Goal: Information Seeking & Learning: Learn about a topic

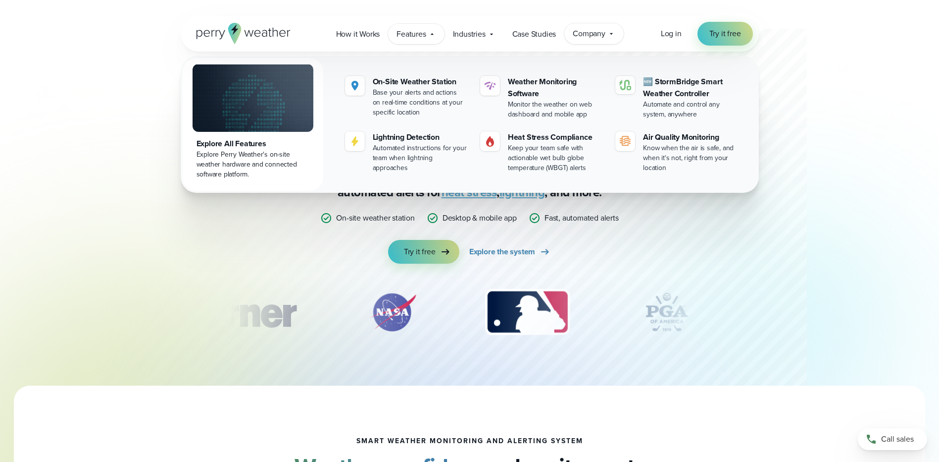
click at [593, 42] on div "Company Contact Us Reach out to us for sales or support questions" at bounding box center [594, 33] width 59 height 21
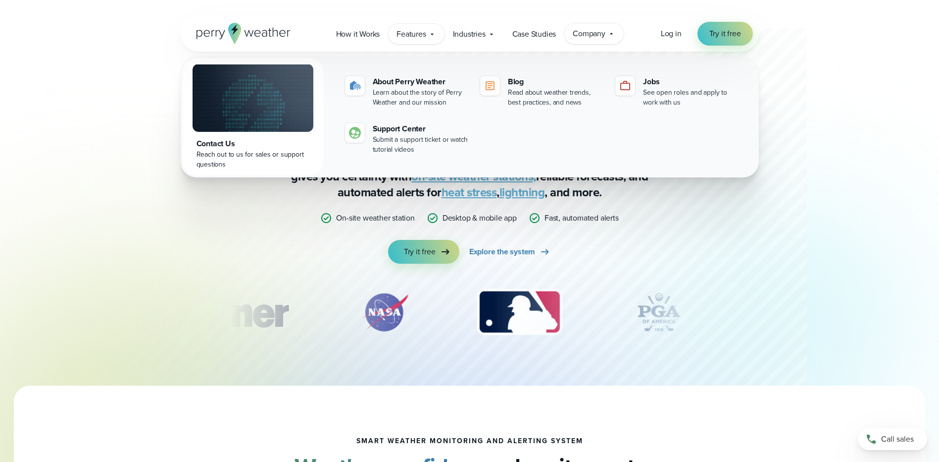
click at [415, 37] on span "Features" at bounding box center [411, 34] width 29 height 12
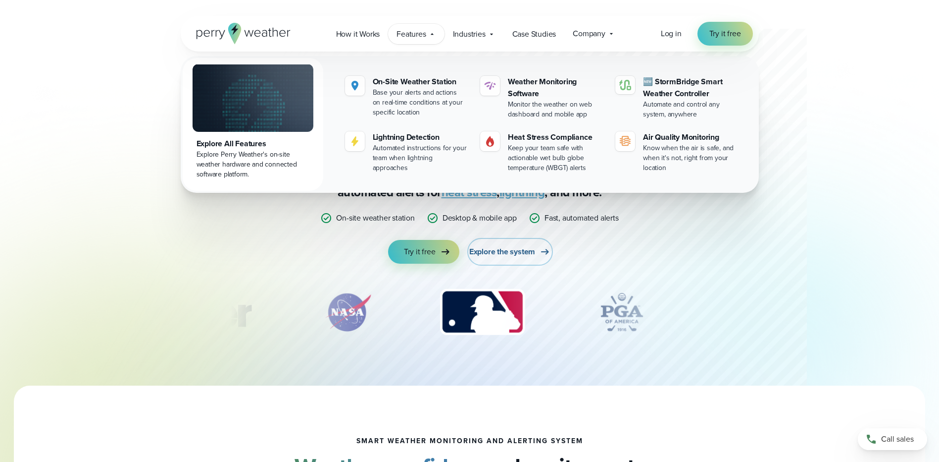
click at [516, 253] on span "Explore the system" at bounding box center [502, 252] width 66 height 12
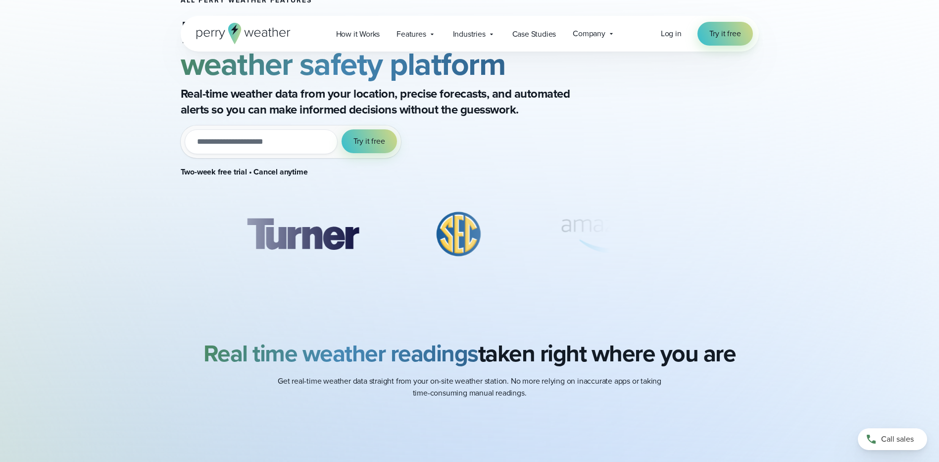
scroll to position [742, 0]
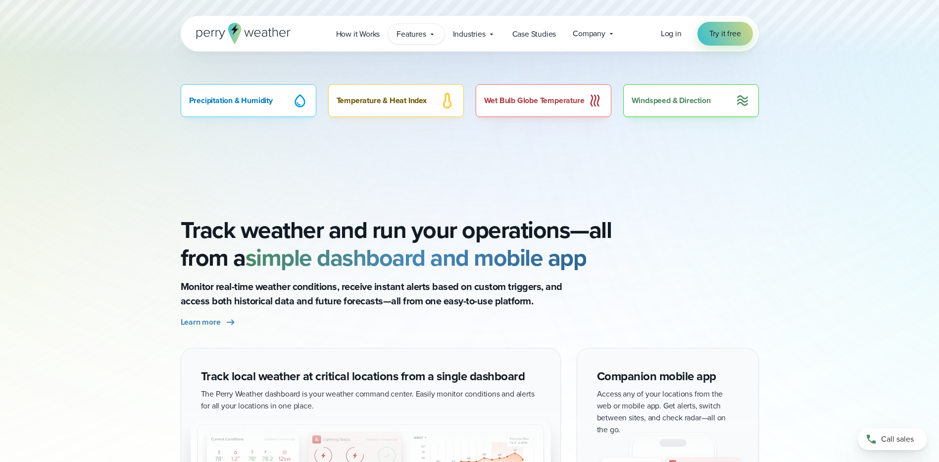
click at [429, 39] on div "Features Explore All Features Explore Perry Weather's on-site weather hardware …" at bounding box center [416, 34] width 56 height 20
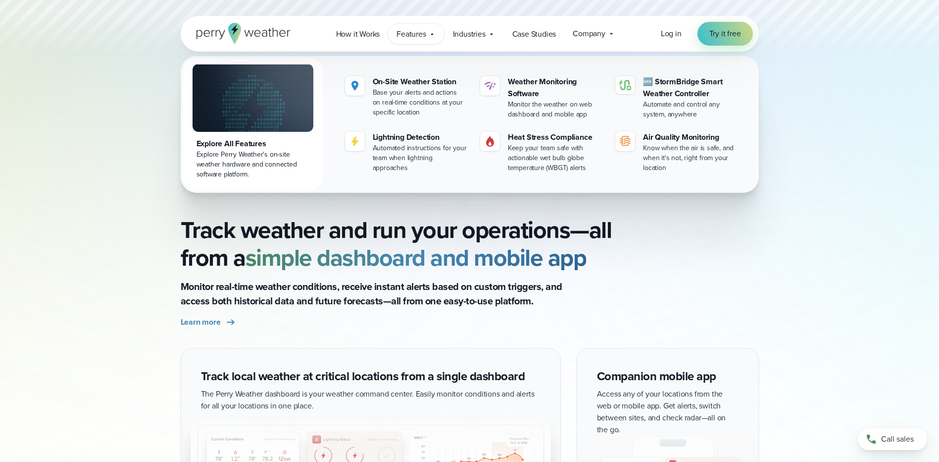
scroll to position [743, 0]
click at [420, 30] on span "Features" at bounding box center [411, 34] width 29 height 12
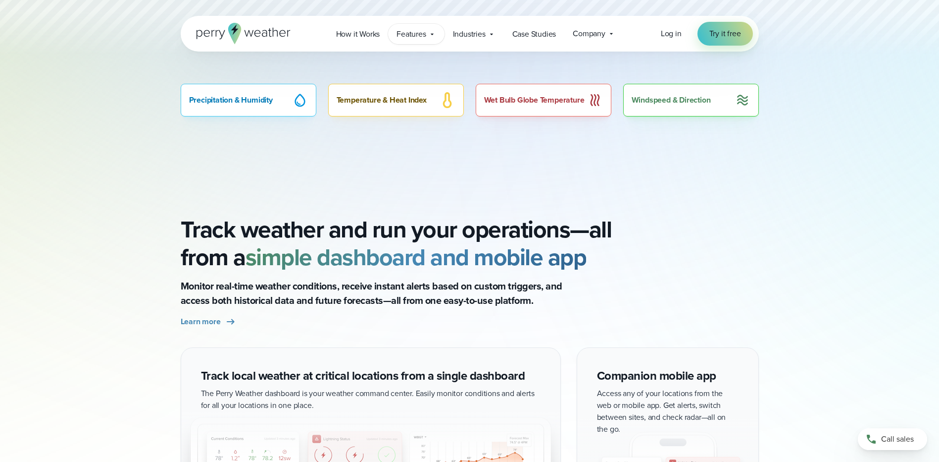
click at [422, 38] on span "Features" at bounding box center [411, 34] width 29 height 12
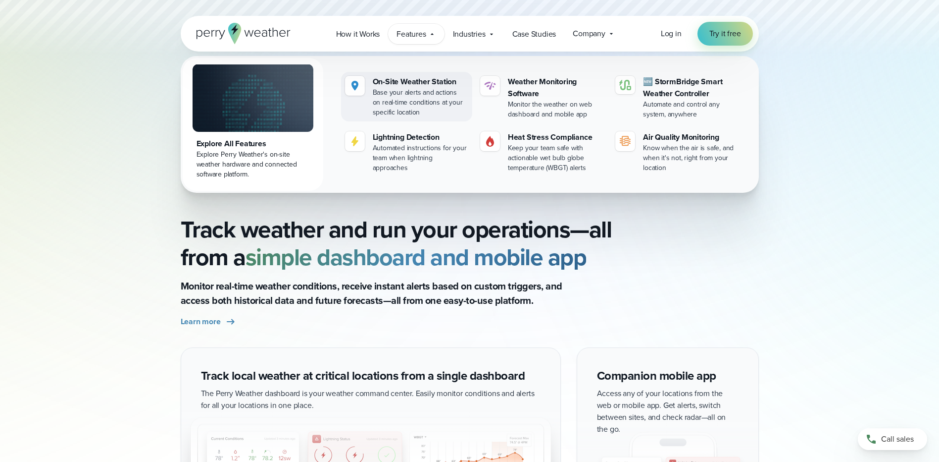
click at [433, 81] on div "On-Site Weather Station" at bounding box center [421, 82] width 96 height 12
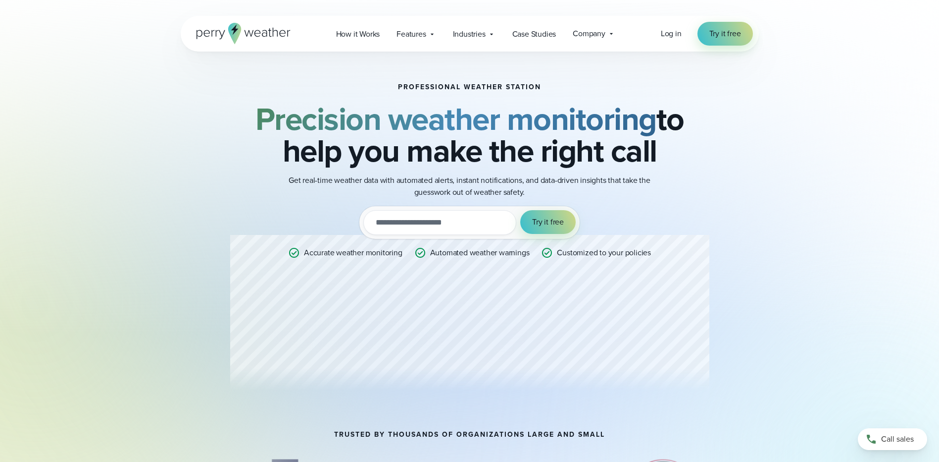
click at [229, 31] on icon at bounding box center [234, 33] width 13 height 21
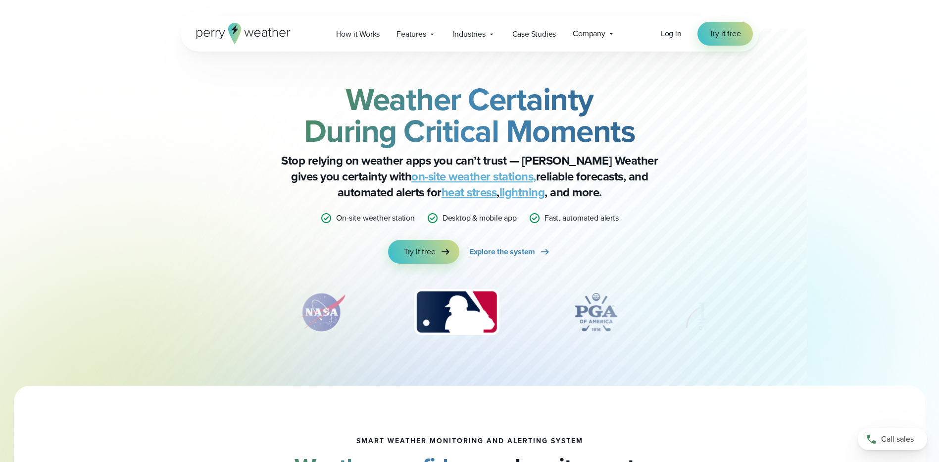
click at [228, 23] on icon at bounding box center [244, 33] width 94 height 21
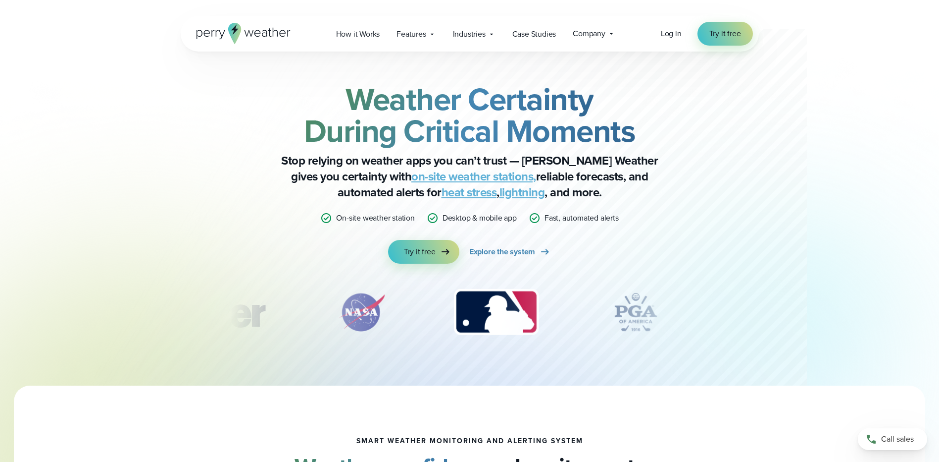
click at [412, 180] on link "on-site weather stations," at bounding box center [474, 176] width 125 height 18
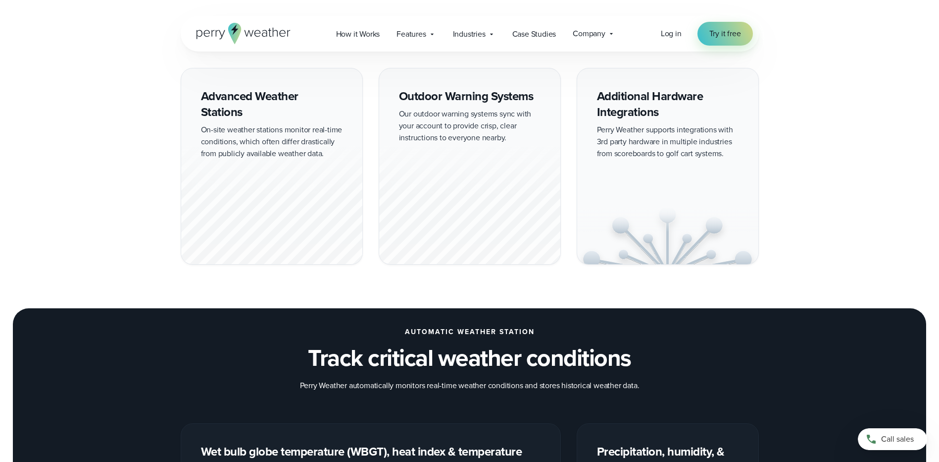
scroll to position [891, 0]
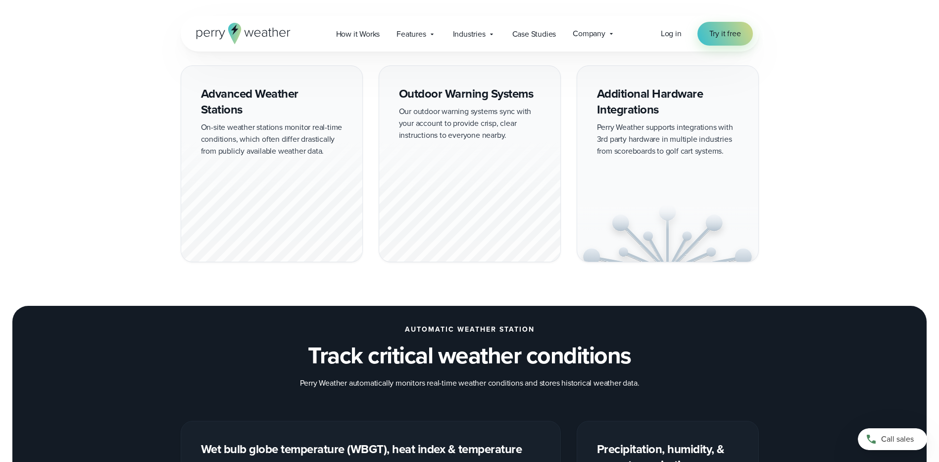
click at [259, 131] on div "Advanced Weather Stations On-site weather stations monitor real-time conditions…" at bounding box center [272, 163] width 182 height 197
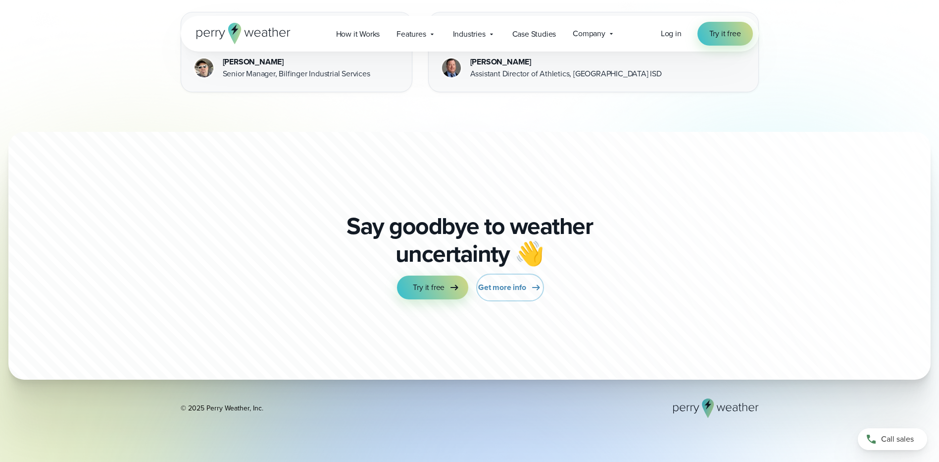
scroll to position [2971, 0]
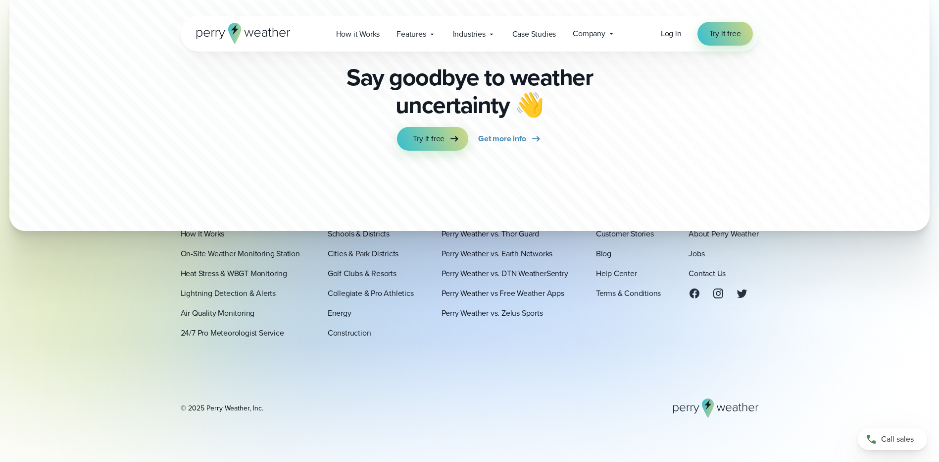
drag, startPoint x: 525, startPoint y: 294, endPoint x: 90, endPoint y: 323, distance: 436.3
click at [90, 323] on footer "Platform How It Works On-Site Weather Monitoring Station Heat Stress & WBGT Mon…" at bounding box center [469, 313] width 939 height 295
